Goal: Task Accomplishment & Management: Manage account settings

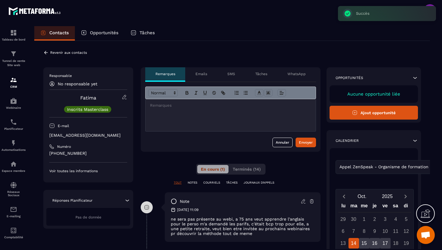
click at [46, 53] on icon at bounding box center [45, 52] width 5 height 5
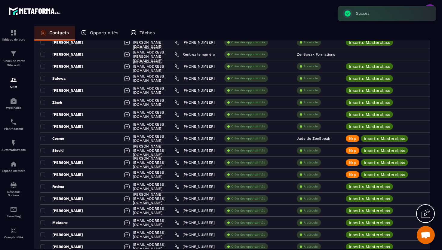
scroll to position [934, 0]
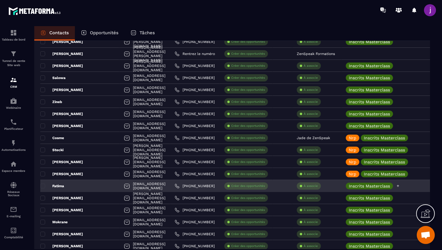
click at [399, 186] on icon at bounding box center [398, 186] width 4 height 4
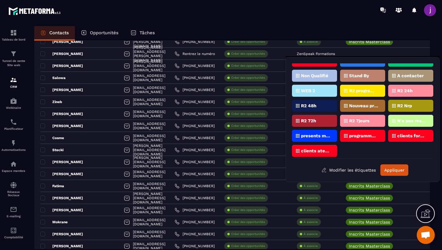
scroll to position [72, 0]
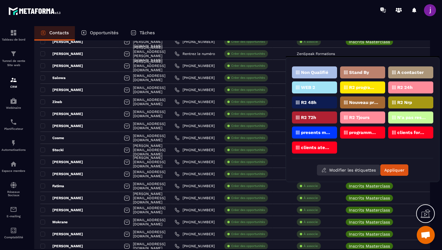
click at [368, 168] on button "Modifier les étiquettes" at bounding box center [348, 170] width 63 height 11
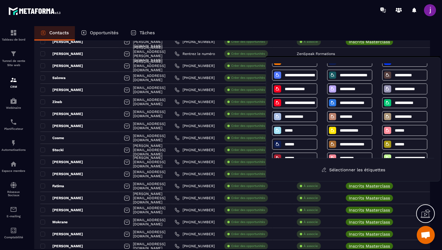
scroll to position [59, 0]
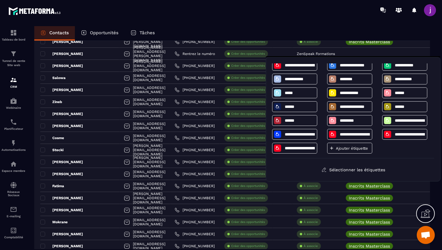
click at [396, 164] on div "Sélectionner les étiquettes" at bounding box center [353, 169] width 162 height 11
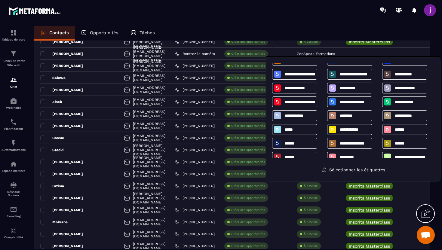
scroll to position [0, 0]
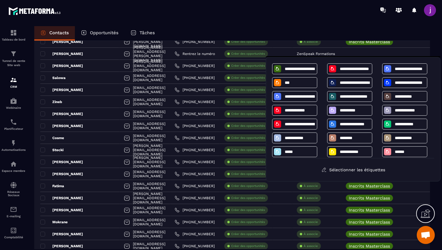
click at [399, 167] on div "Sélectionner les étiquettes" at bounding box center [353, 169] width 162 height 11
click at [401, 177] on div "**********" at bounding box center [353, 119] width 175 height 124
click at [398, 171] on div "Sélectionner les étiquettes" at bounding box center [353, 169] width 162 height 11
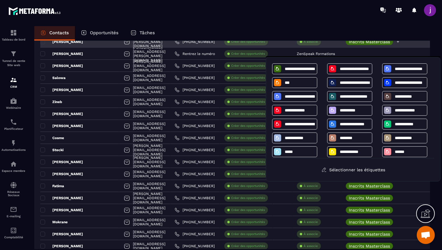
click at [427, 43] on div "Inscrits Masterclass" at bounding box center [393, 42] width 105 height 12
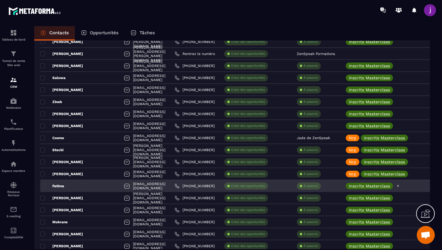
click at [399, 187] on icon at bounding box center [398, 186] width 4 height 4
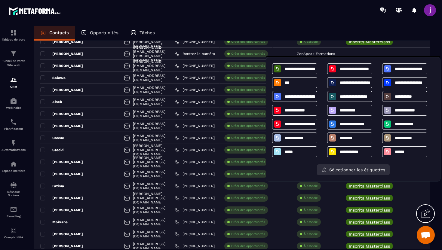
click at [342, 172] on button "Sélectionner les étiquettes" at bounding box center [353, 169] width 73 height 11
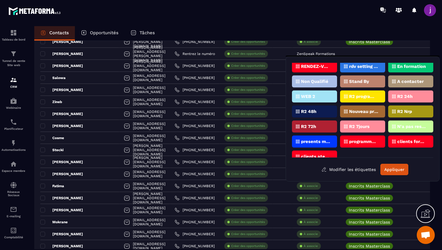
scroll to position [72, 0]
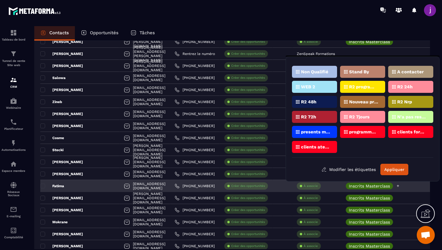
click at [426, 190] on div "Inscrits Masterclass" at bounding box center [393, 186] width 105 height 12
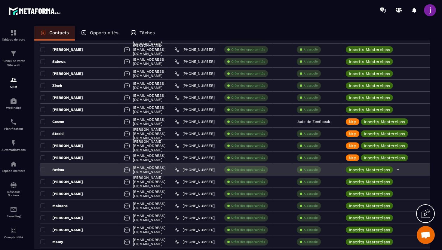
scroll to position [955, 0]
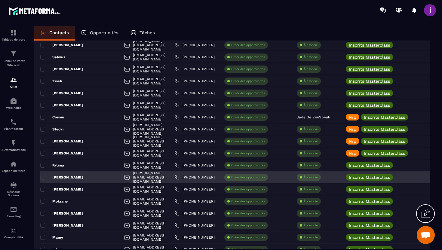
click at [92, 179] on div "[PERSON_NAME]" at bounding box center [79, 177] width 79 height 12
